Goal: Complete application form: Complete application form

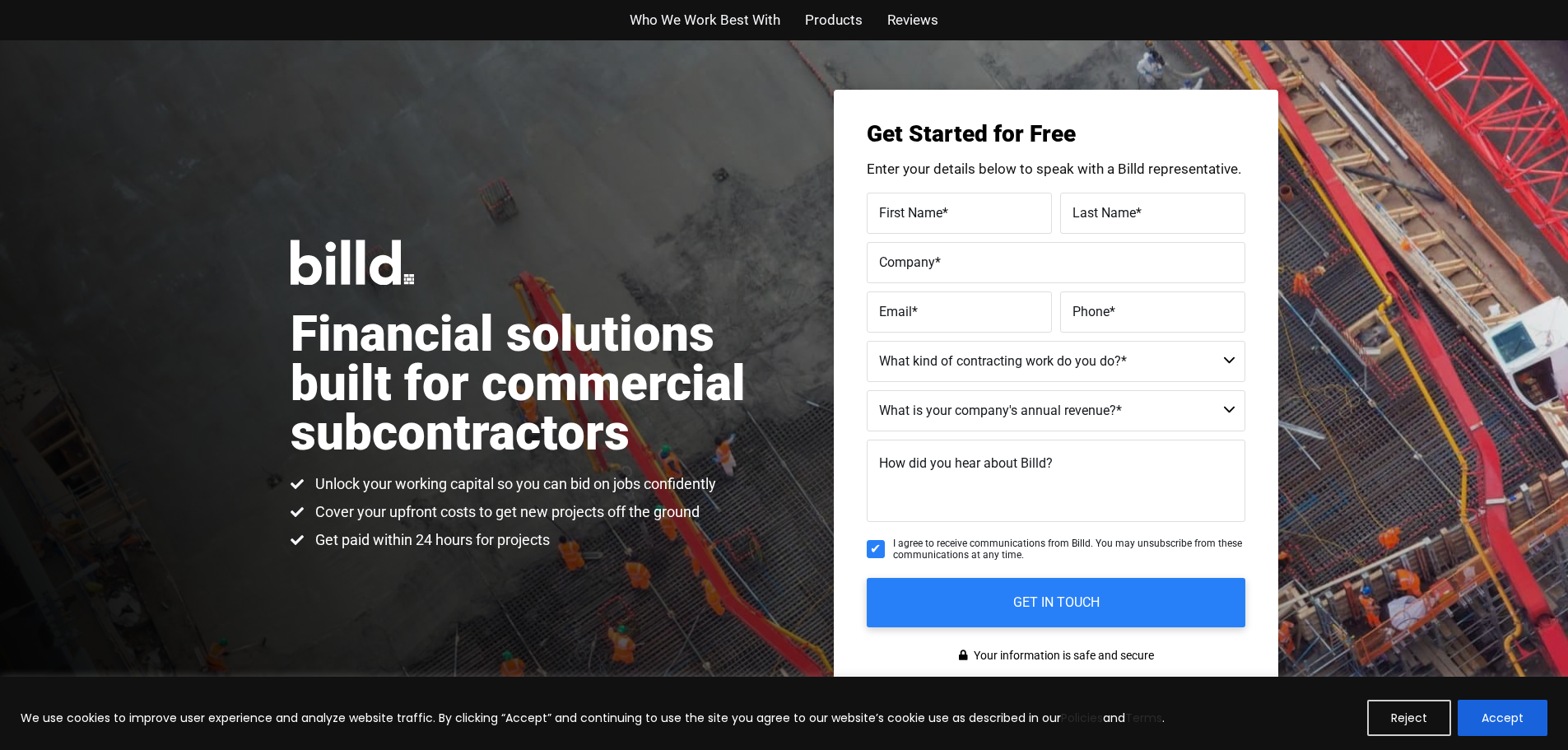
click at [951, 216] on label "First Name *" at bounding box center [960, 213] width 161 height 24
click at [951, 216] on input "First Name *" at bounding box center [959, 213] width 185 height 41
type input "Charles"
click at [1118, 209] on span "Last Name" at bounding box center [1104, 212] width 63 height 16
click at [1118, 209] on input "Last Name *" at bounding box center [1152, 213] width 185 height 41
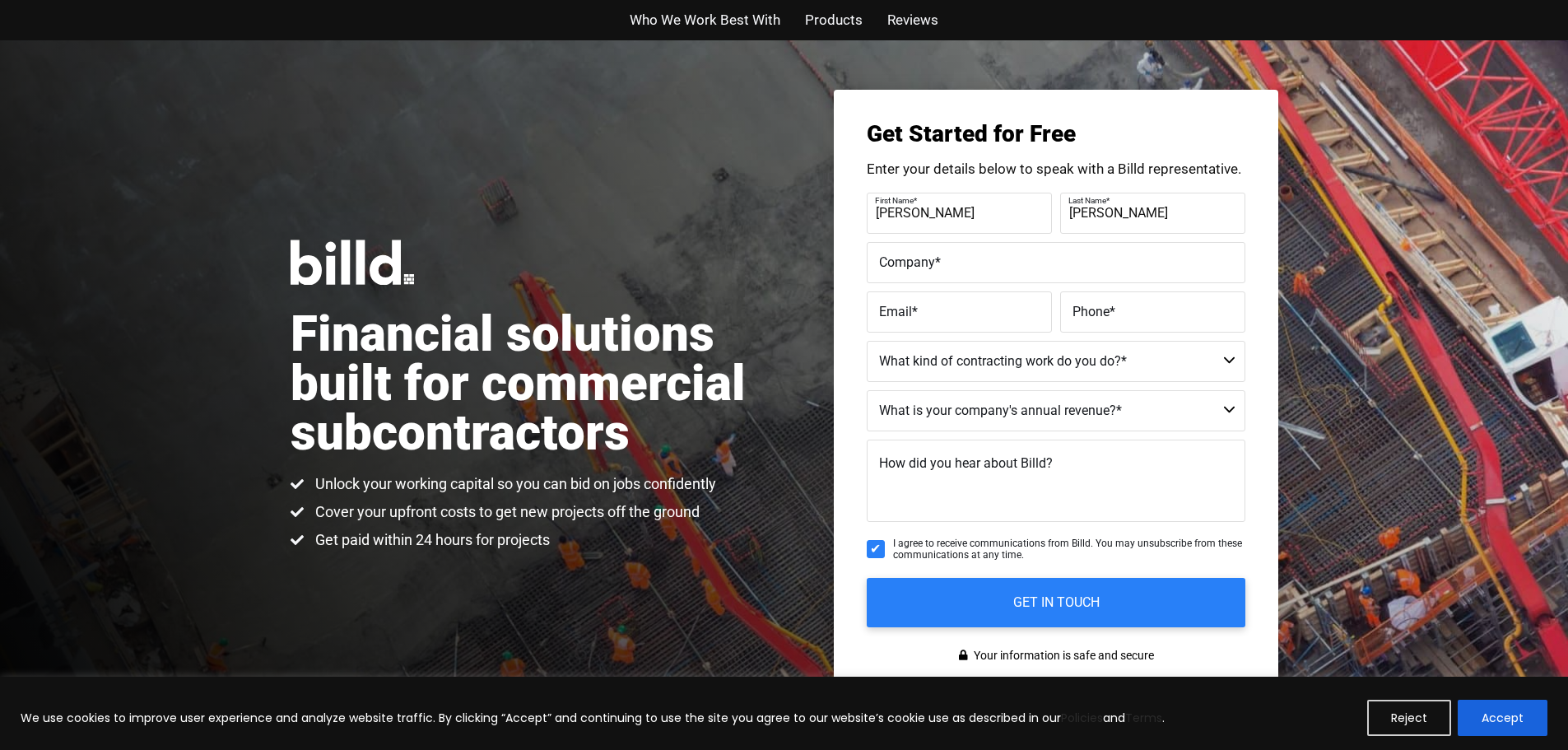
type input "Perry"
click at [951, 278] on input "Company *" at bounding box center [1056, 262] width 378 height 41
type input "Geoghegan Roofing Co."
type input "cperry@goroof.com"
type input "(502) 708-6336"
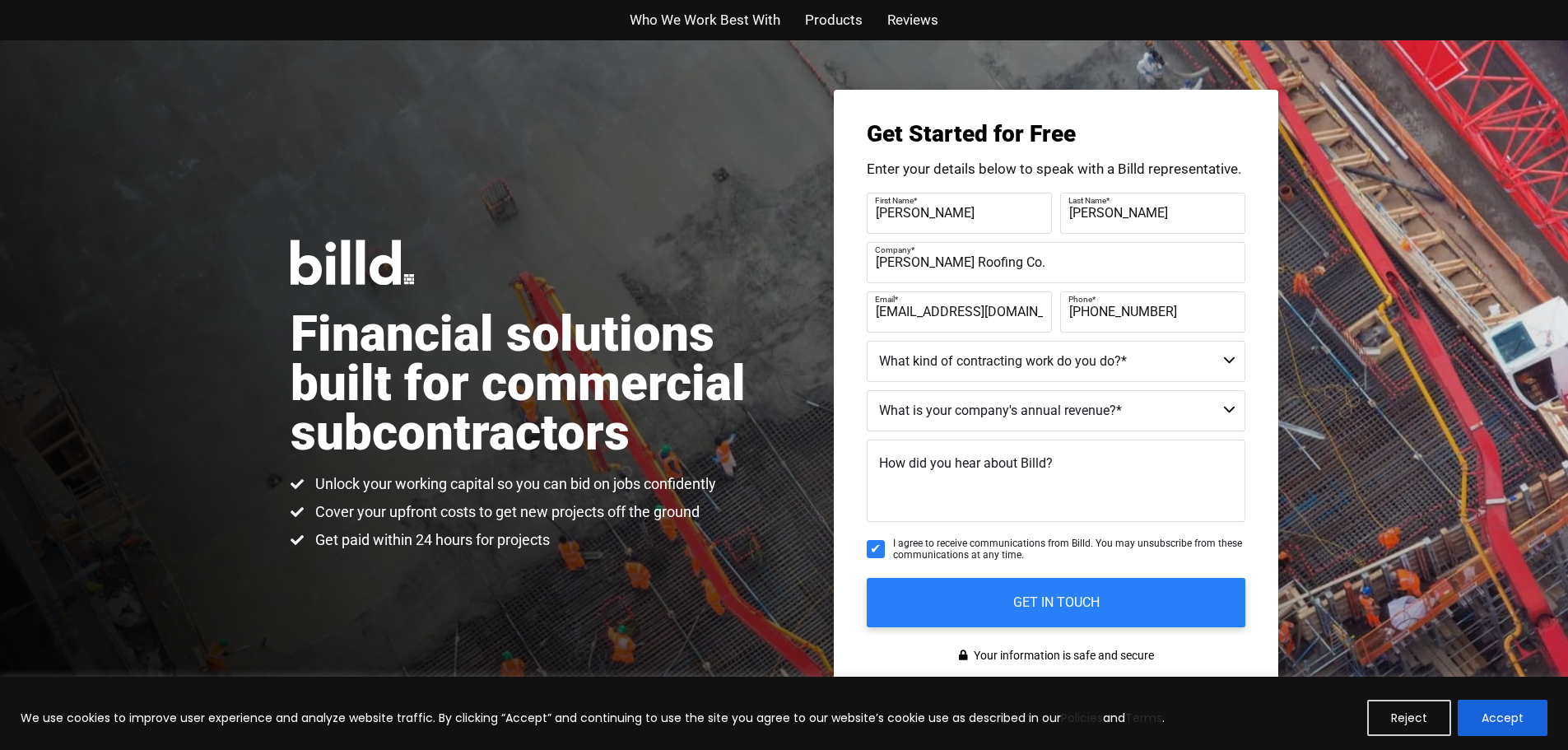
click at [1228, 360] on select "Commercial Commercial and Residential Residential Not a Contractor" at bounding box center [1056, 361] width 378 height 41
select select "Commercial and Residential"
click at [867, 340] on select "Commercial Commercial and Residential Residential Not a Contractor" at bounding box center [1056, 361] width 378 height 41
click at [1228, 406] on select "$40M + $25M - $40M $8M - $25M $4M - $8M $2M - $4M $1M - $2M Less than $1M" at bounding box center [1056, 410] width 378 height 41
select select "$4M - $8M"
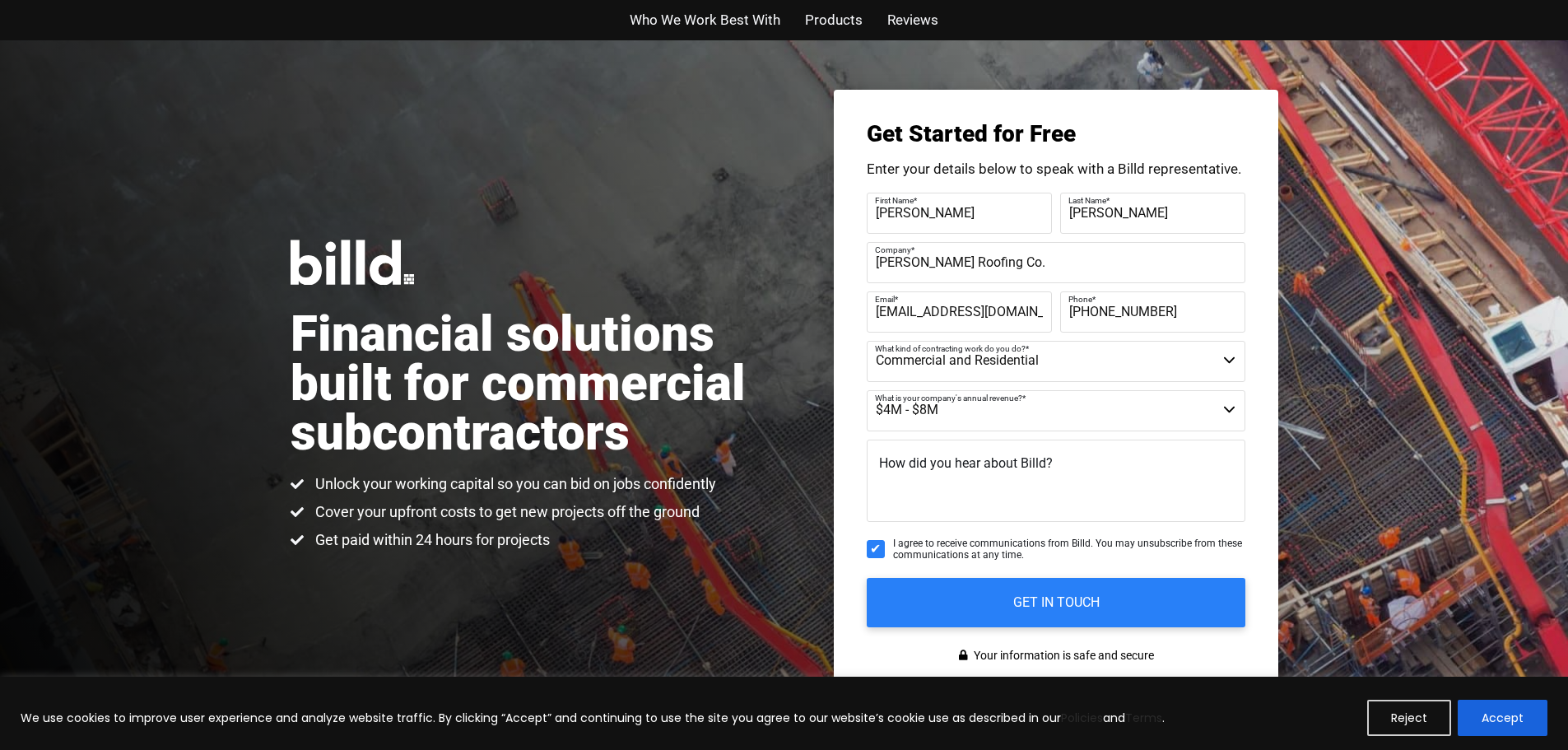
click at [867, 390] on select "$40M + $25M - $40M $8M - $25M $4M - $8M $2M - $4M $1M - $2M Less than $1M" at bounding box center [1056, 410] width 378 height 41
click at [977, 492] on textarea "How did you hear about Billd?" at bounding box center [1056, 480] width 378 height 82
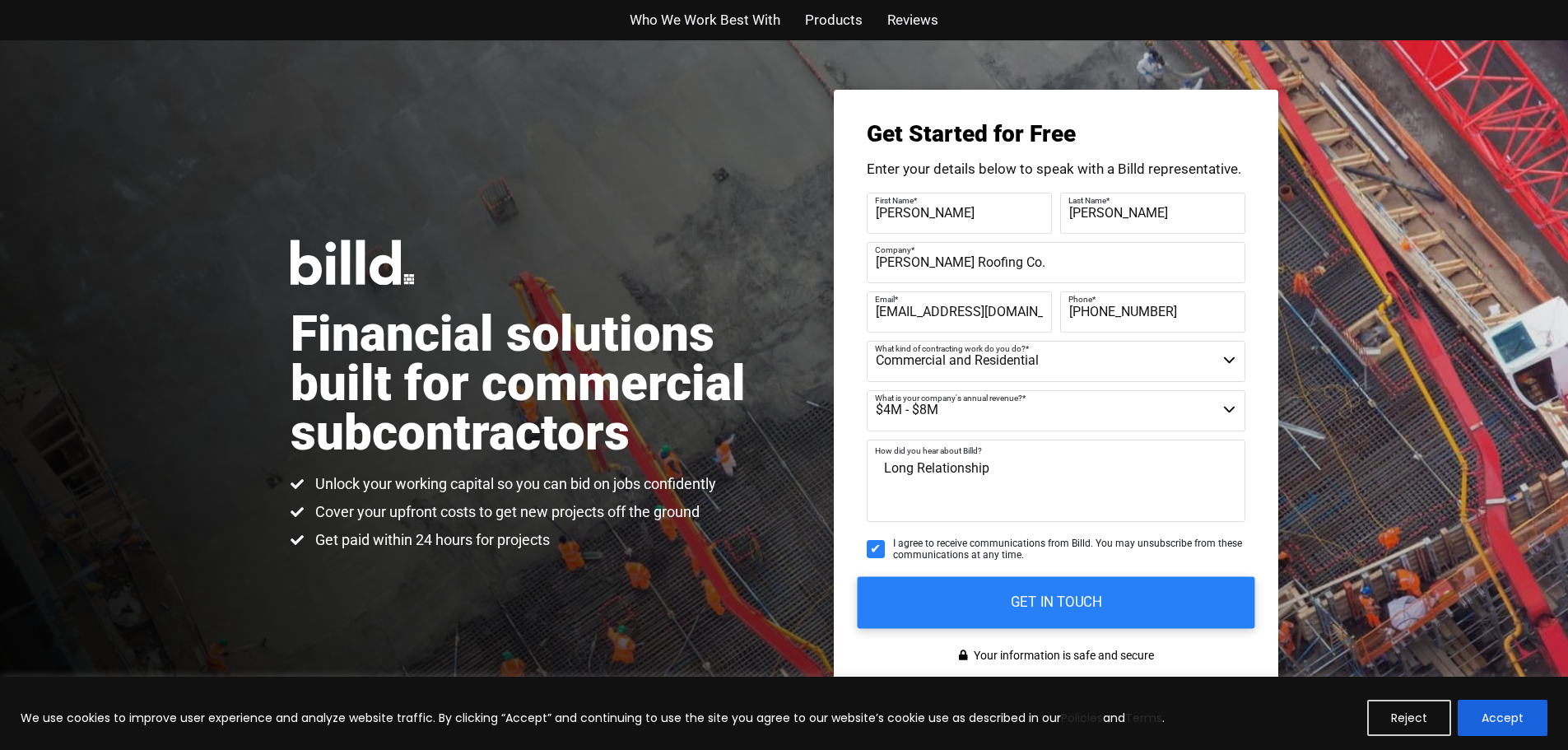
type textarea "Long Relationship"
click at [1032, 594] on input "GET IN TOUCH" at bounding box center [1055, 601] width 398 height 52
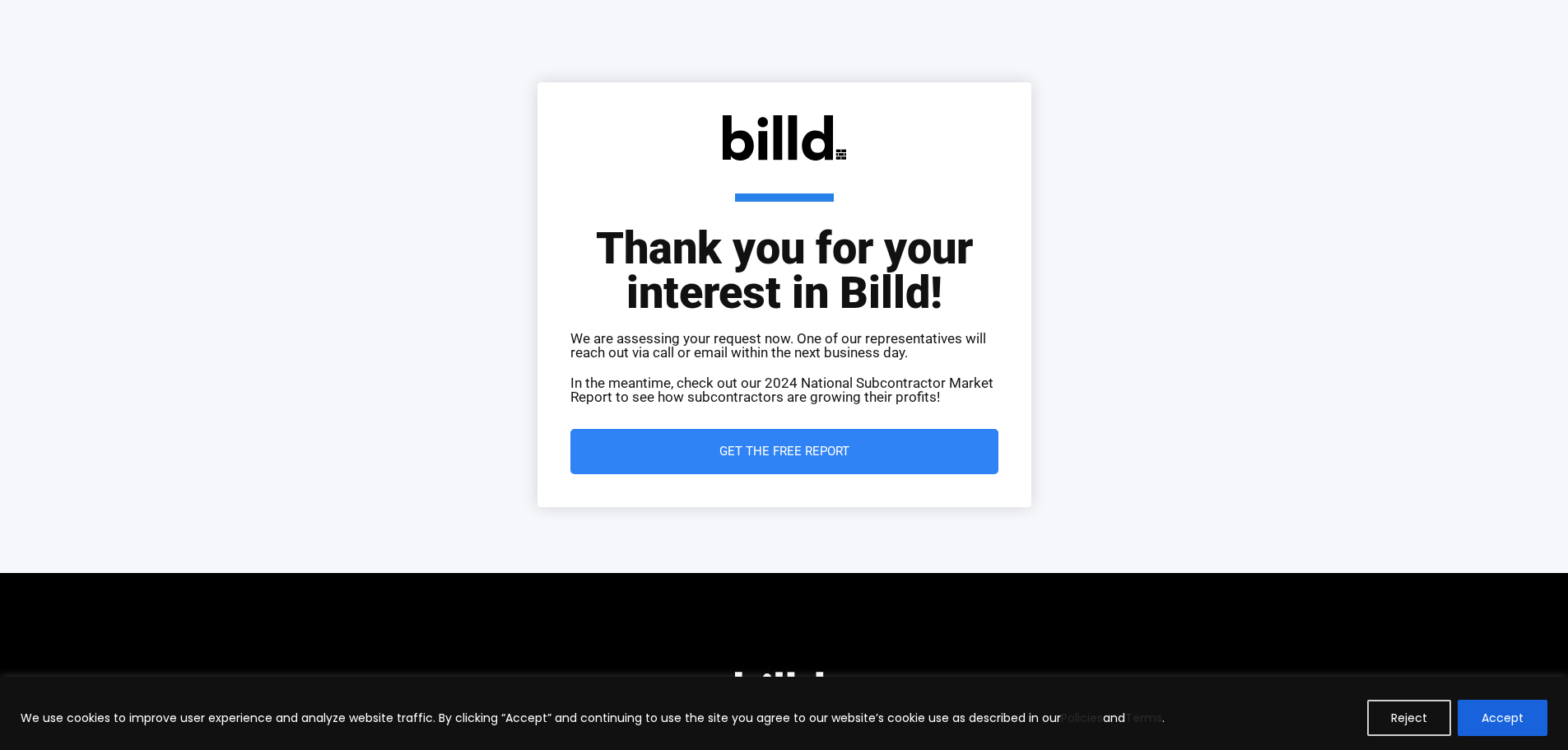
click at [773, 452] on span "Get the Free Report" at bounding box center [785, 451] width 130 height 13
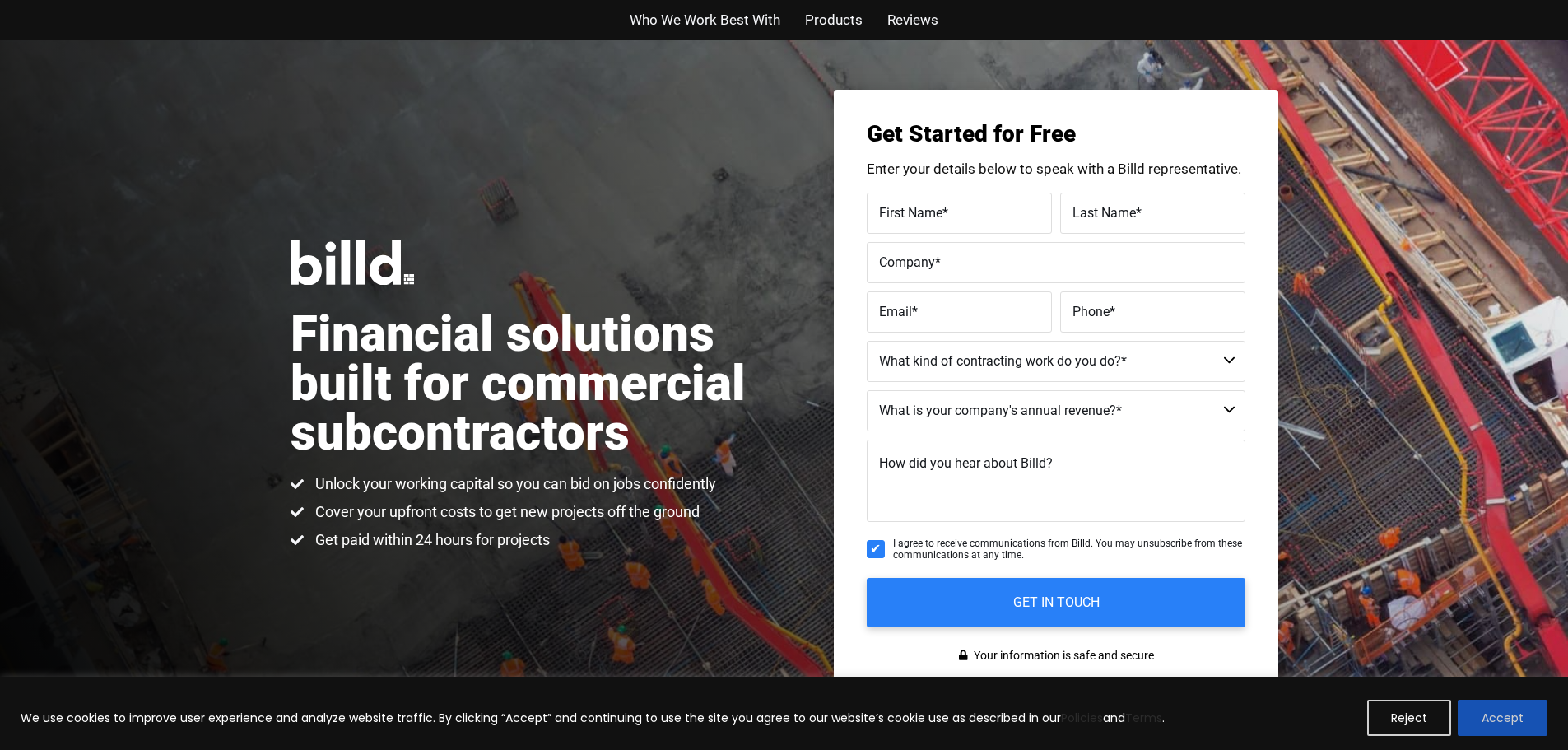
click at [1502, 716] on button "Accept" at bounding box center [1503, 717] width 90 height 36
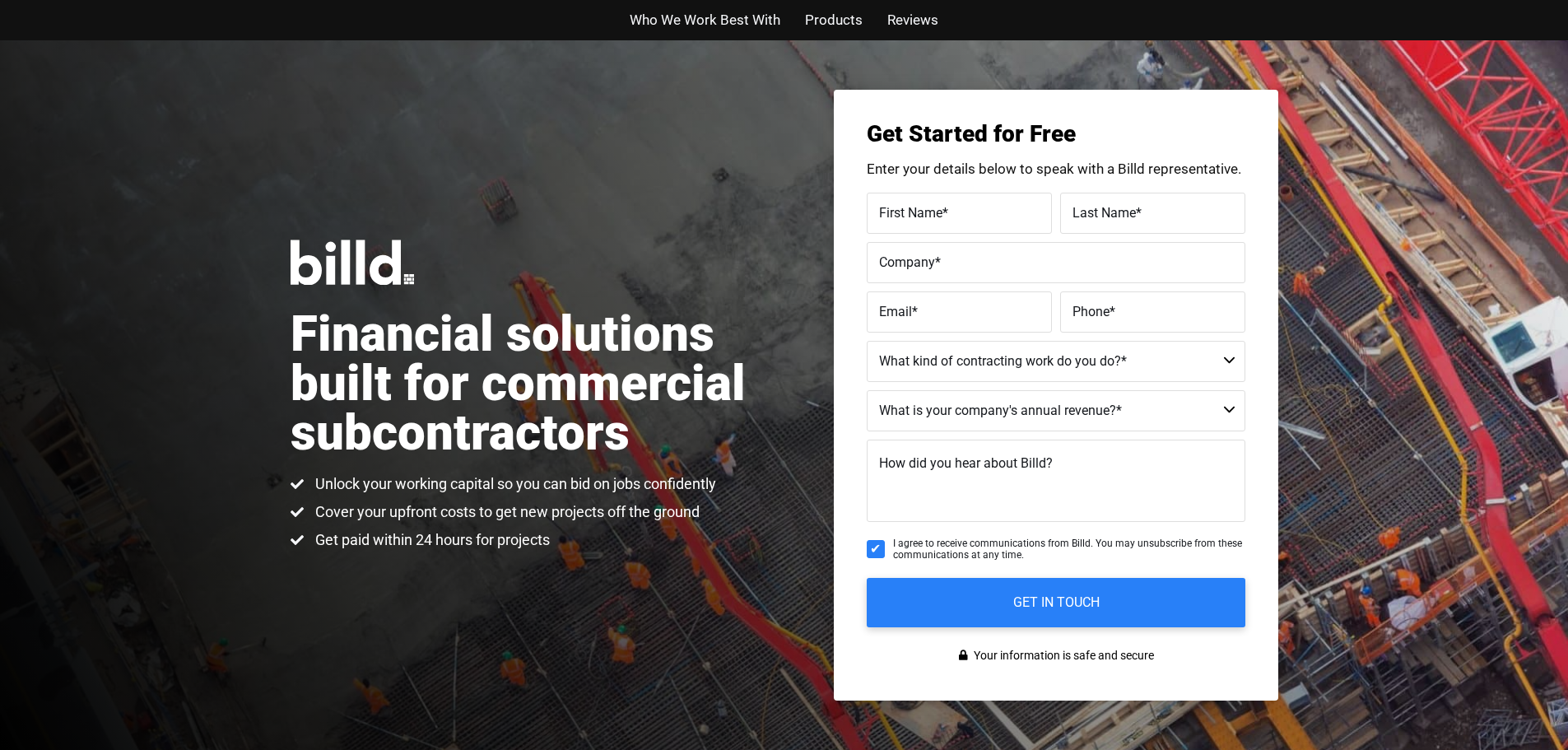
click at [967, 201] on label "First Name *" at bounding box center [960, 213] width 161 height 24
click at [967, 201] on input "First Name *" at bounding box center [959, 213] width 185 height 41
type input "charles"
type input "perry"
type input "Geoghegan Roofing Co."
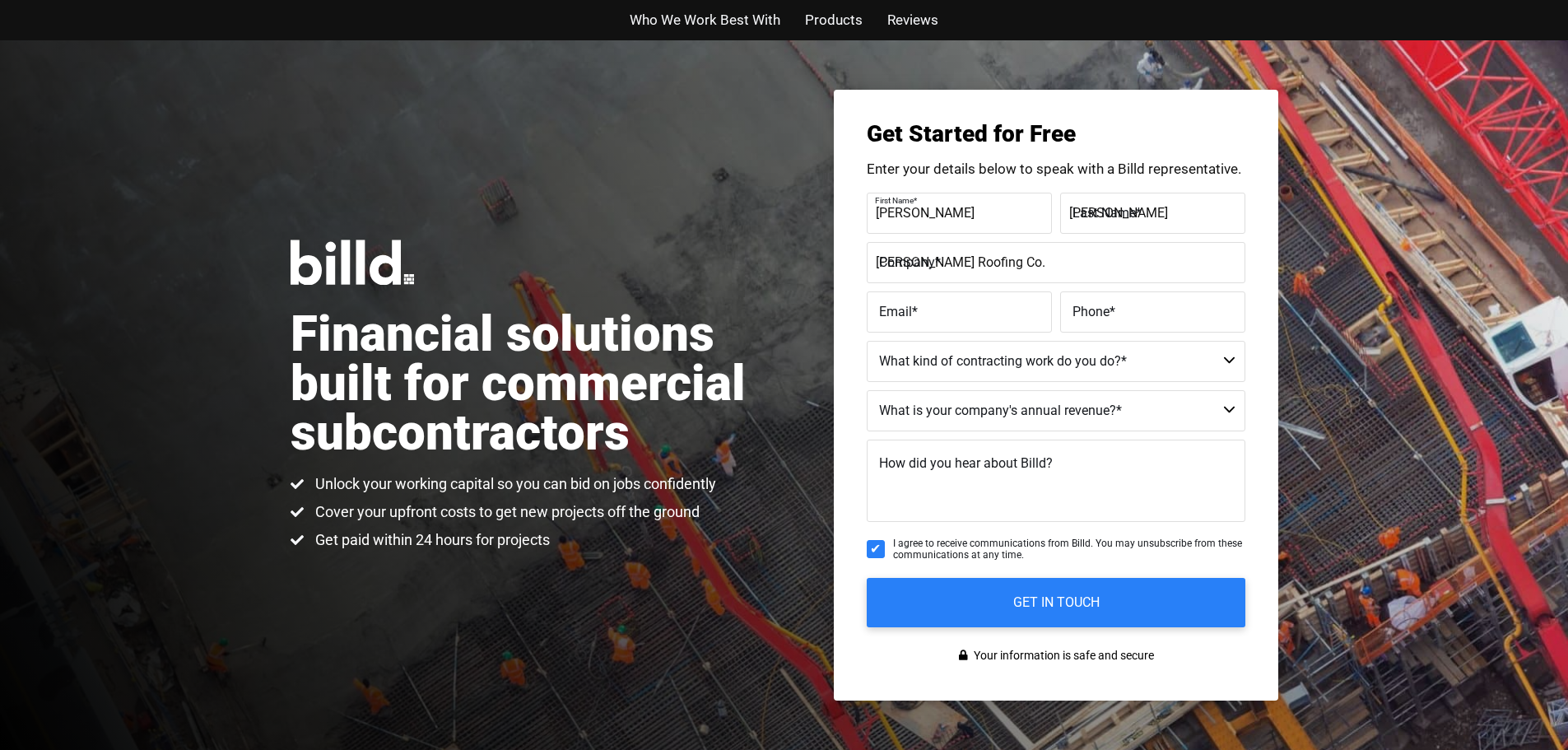
type input "cperry@goroof.com"
type input "(502) 708-6336"
click at [1234, 362] on select "Commercial Commercial and Residential Residential Not a Contractor" at bounding box center [1056, 361] width 378 height 41
select select "Commercial and Residential"
click at [867, 340] on select "Commercial Commercial and Residential Residential Not a Contractor" at bounding box center [1056, 361] width 378 height 41
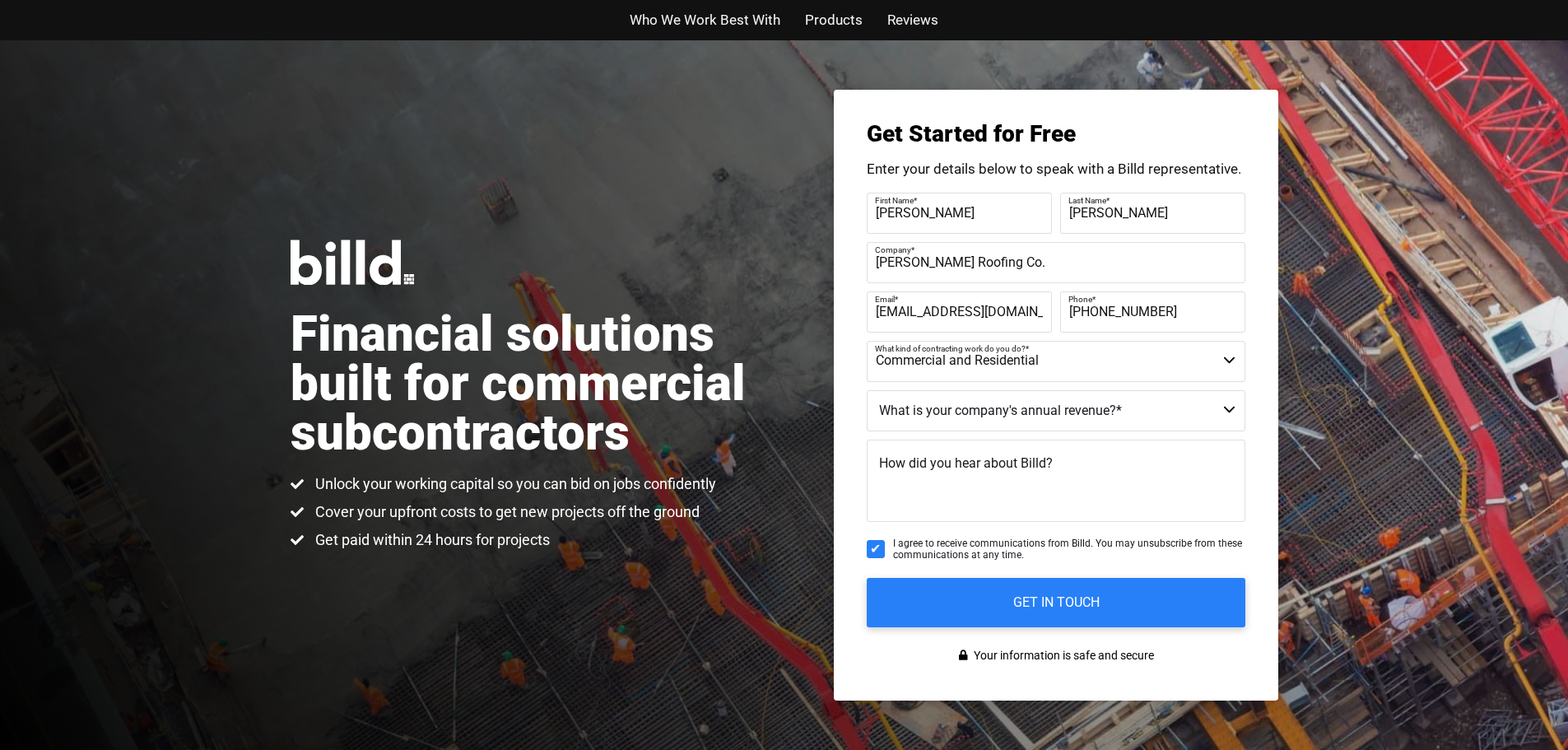
click at [1241, 411] on select "$40M + $25M - $40M $8M - $25M $4M - $8M $2M - $4M $1M - $2M Less than $1M" at bounding box center [1056, 410] width 378 height 41
select select "$4M - $8M"
click at [867, 390] on select "$40M + $25M - $40M $8M - $25M $4M - $8M $2M - $4M $1M - $2M Less than $1M" at bounding box center [1056, 410] width 378 height 41
click at [1019, 500] on textarea "How did you hear about Billd?" at bounding box center [1056, 480] width 378 height 82
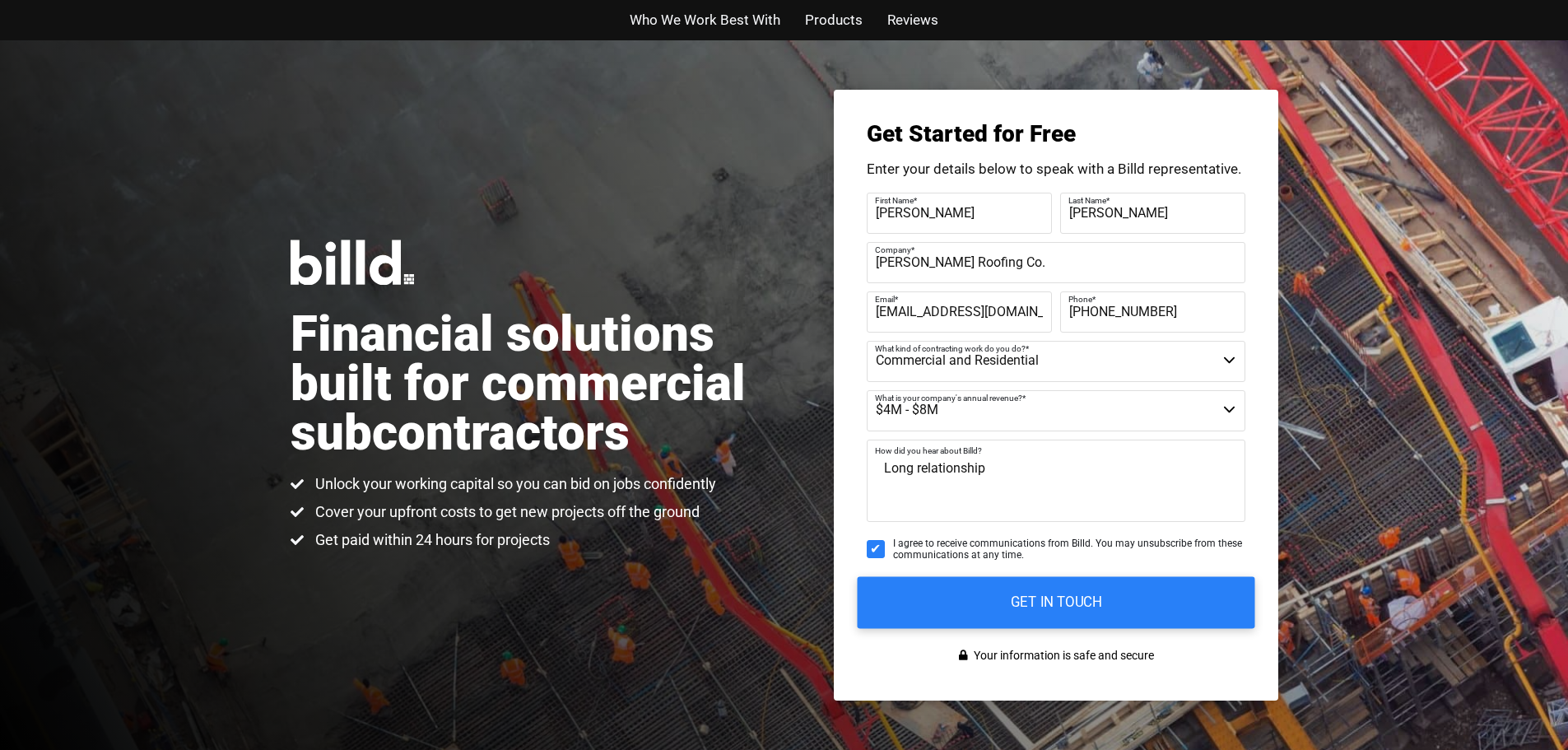
type textarea "Long relationship"
click at [1051, 604] on input "GET IN TOUCH" at bounding box center [1055, 601] width 398 height 52
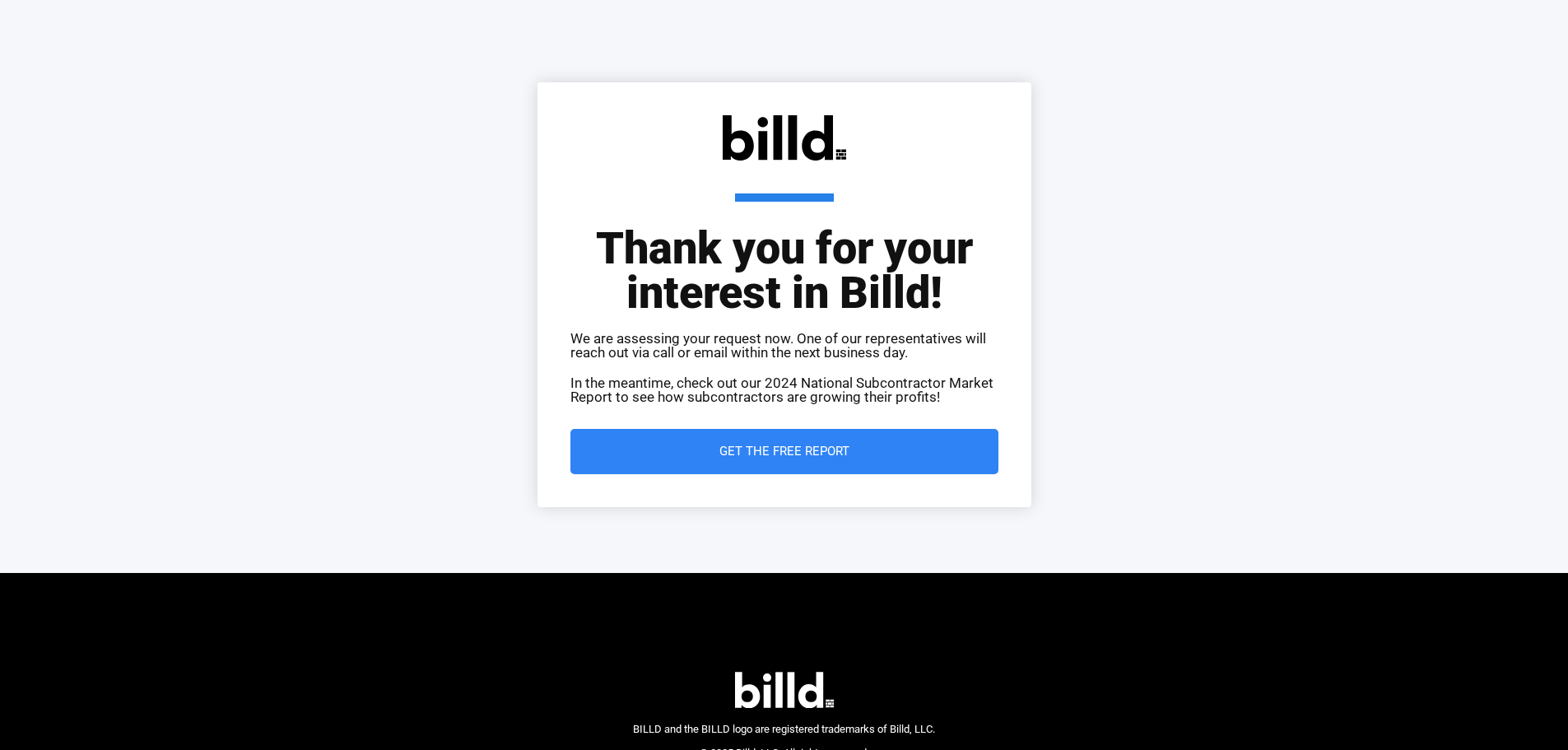
click at [786, 448] on span "Get the Free Report" at bounding box center [785, 451] width 130 height 13
